Goal: Task Accomplishment & Management: Manage account settings

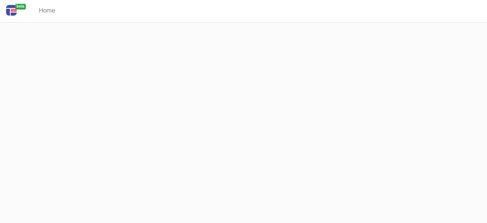
click at [14, 13] on img at bounding box center [11, 10] width 11 height 11
click at [46, 14] on link "Home" at bounding box center [47, 10] width 22 height 15
click at [45, 13] on link "Home" at bounding box center [47, 10] width 22 height 15
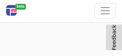
click at [104, 11] on span "Toggle navigation" at bounding box center [104, 10] width 11 height 11
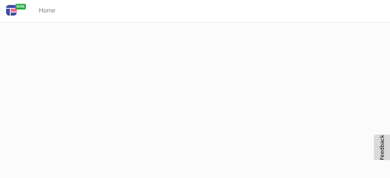
click at [383, 5] on div "Home" at bounding box center [210, 10] width 348 height 15
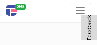
click at [80, 7] on span "Toggle navigation" at bounding box center [80, 10] width 11 height 11
click at [79, 9] on span "Toggle navigation" at bounding box center [80, 10] width 11 height 11
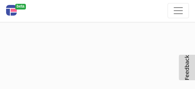
click at [177, 11] on span "Toggle navigation" at bounding box center [177, 10] width 11 height 11
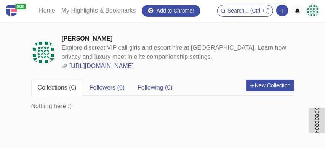
click at [270, 43] on div "[PERSON_NAME]" at bounding box center [178, 38] width 232 height 9
click at [307, 16] on link at bounding box center [312, 11] width 12 height 12
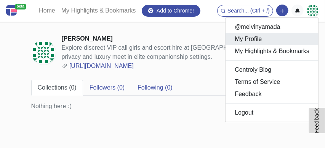
click at [253, 40] on link "My Profile" at bounding box center [271, 39] width 93 height 12
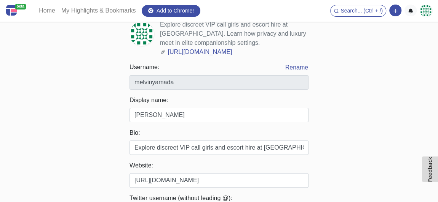
scroll to position [69, 0]
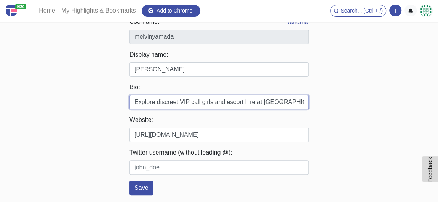
click at [196, 110] on input "Explore discreet VIP call girls and escort hire at [GEOGRAPHIC_DATA]. Learn how…" at bounding box center [218, 102] width 179 height 14
click at [164, 110] on input "Explore discreet VIP call girls and escort hire at [GEOGRAPHIC_DATA]. Learn how…" at bounding box center [218, 102] width 179 height 14
paste input "Discover the finest verified escorts in [GEOGRAPHIC_DATA] with [PERSON_NAME], t…"
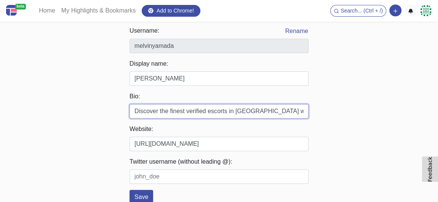
scroll to position [0, 392]
type input "Discover the finest verified escorts in [GEOGRAPHIC_DATA] with [PERSON_NAME], t…"
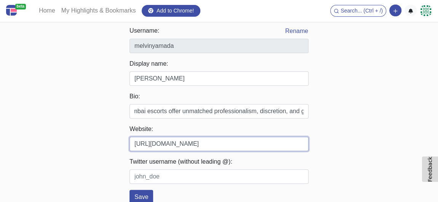
click at [177, 148] on input "[URL][DOMAIN_NAME]" at bounding box center [218, 144] width 179 height 14
click at [183, 148] on input "[URL][DOMAIN_NAME]" at bounding box center [218, 144] width 179 height 14
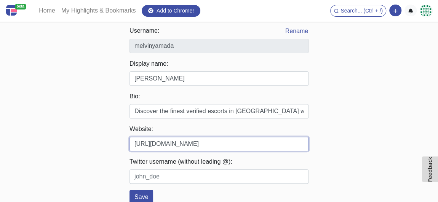
paste input "andheri-escorts"
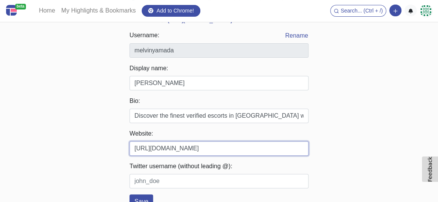
scroll to position [143, 0]
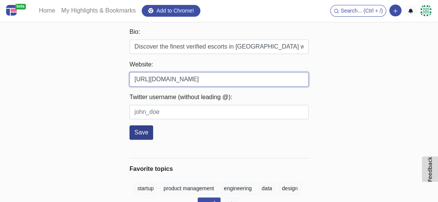
type input "[URL][DOMAIN_NAME]"
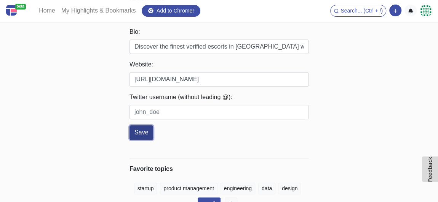
click at [149, 132] on button "Save" at bounding box center [141, 133] width 24 height 14
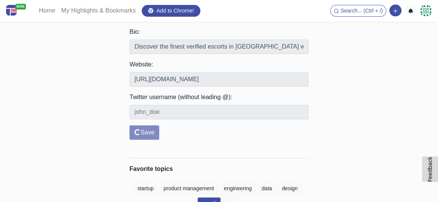
scroll to position [0, 0]
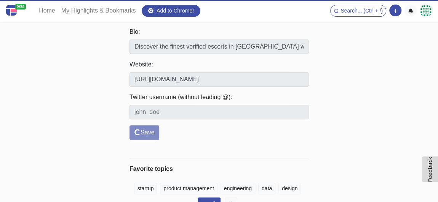
type input "Discover the finest verified escorts in [GEOGRAPHIC_DATA] with [PERSON_NAME], t…"
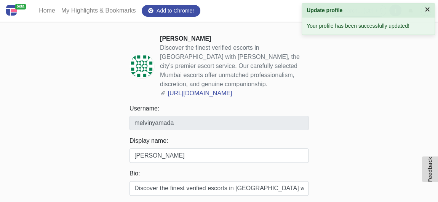
click at [324, 9] on button "×" at bounding box center [426, 9] width 5 height 9
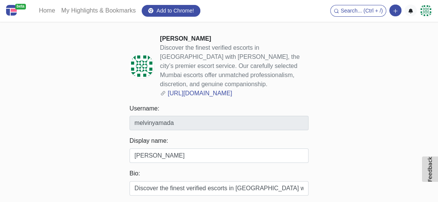
click at [324, 13] on img at bounding box center [425, 11] width 12 height 12
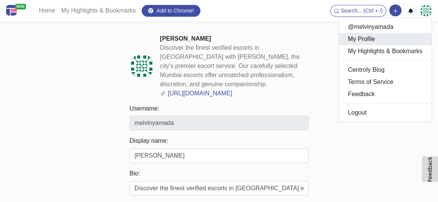
click at [324, 40] on link "My Profile" at bounding box center [384, 39] width 93 height 12
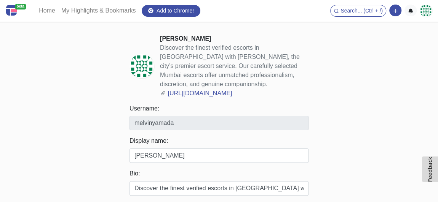
click at [324, 13] on img at bounding box center [425, 11] width 12 height 12
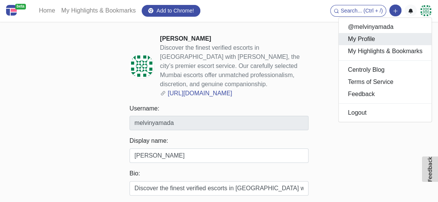
click at [324, 38] on link "My Profile" at bounding box center [384, 39] width 93 height 12
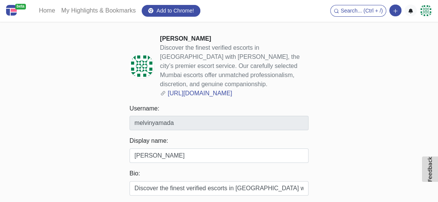
click at [324, 13] on img at bounding box center [425, 11] width 12 height 12
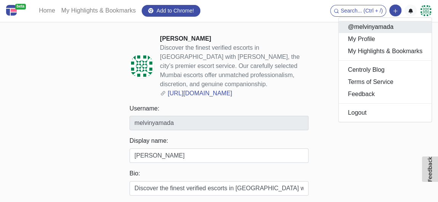
click at [324, 31] on link "@melvinyamada" at bounding box center [384, 27] width 93 height 12
